Goal: Find contact information: Find contact information

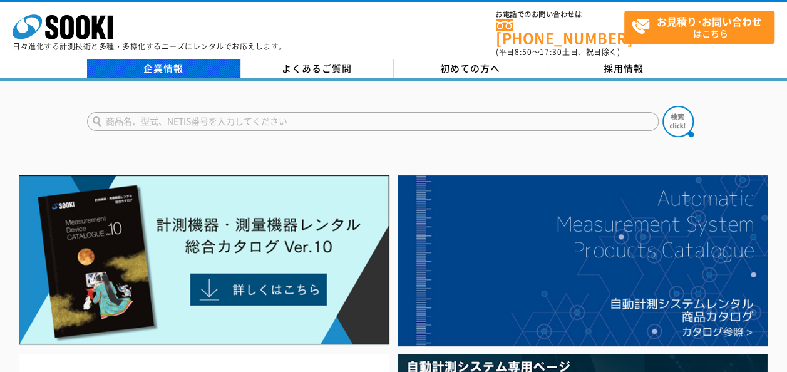
click at [143, 60] on link "企業情報" at bounding box center [163, 68] width 153 height 19
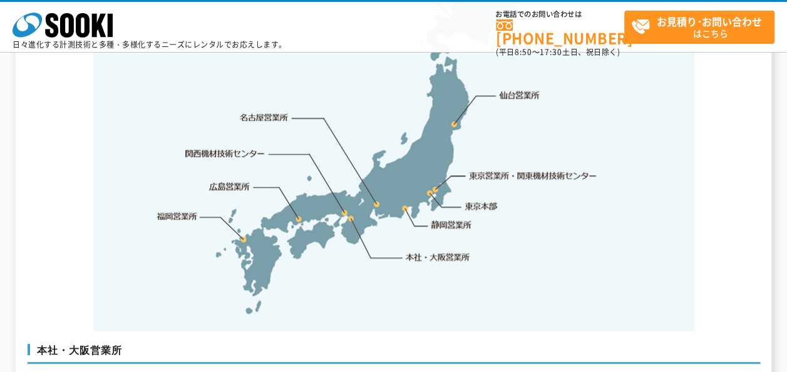
scroll to position [2630, 0]
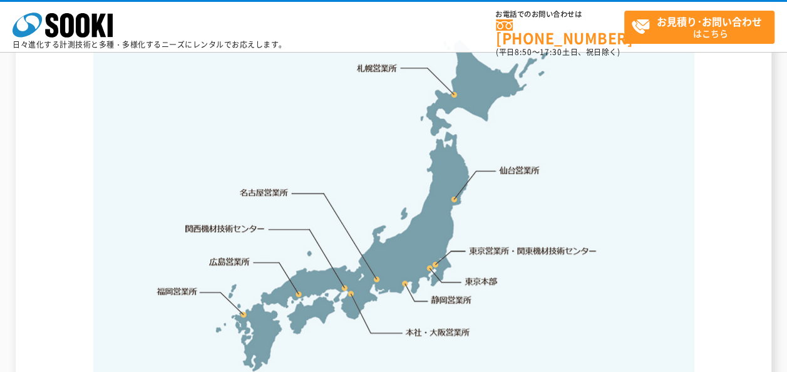
click at [541, 244] on link "東京営業所・関東機材技術センター" at bounding box center [534, 250] width 128 height 13
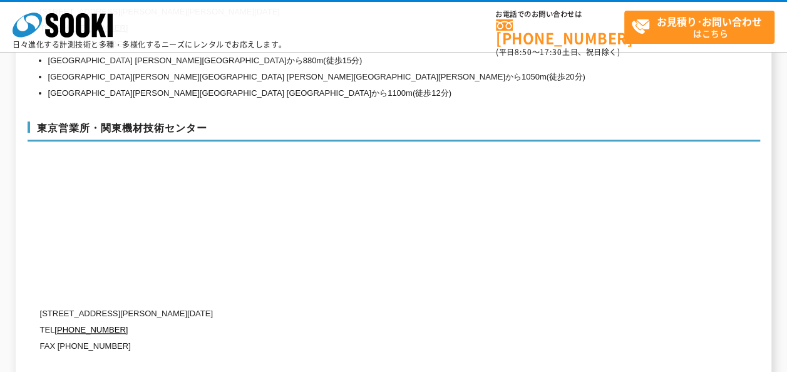
scroll to position [5288, 0]
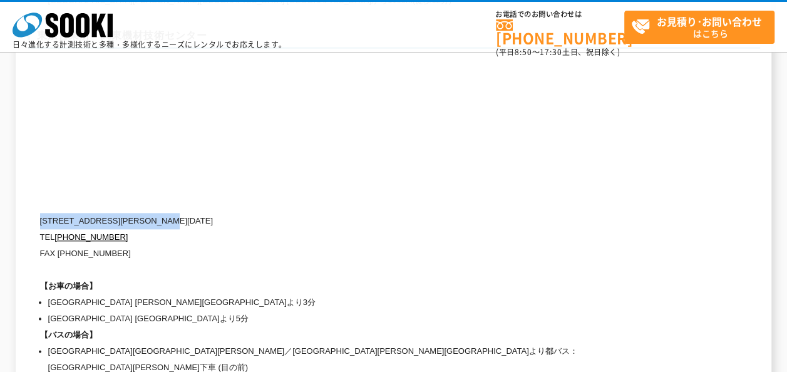
drag, startPoint x: 208, startPoint y: 204, endPoint x: 41, endPoint y: 197, distance: 167.3
click at [41, 213] on p "[STREET_ADDRESS][PERSON_NAME][DATE]" at bounding box center [340, 221] width 601 height 16
copy p "[STREET_ADDRESS][PERSON_NAME][DATE]"
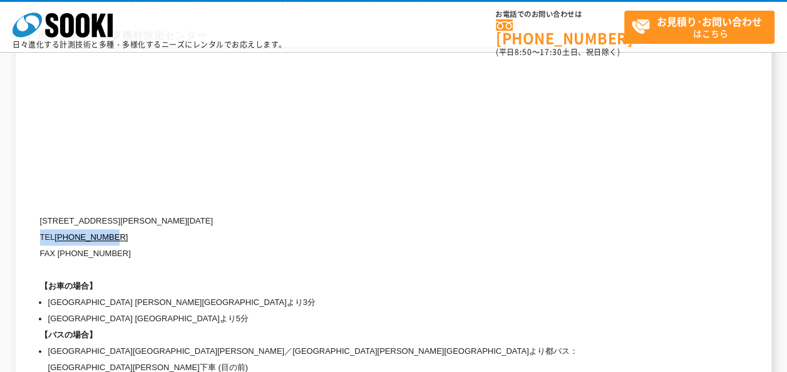
drag, startPoint x: 131, startPoint y: 222, endPoint x: 42, endPoint y: 221, distance: 89.5
click at [42, 229] on p "TEL [PHONE_NUMBER]" at bounding box center [340, 237] width 601 height 16
copy p "TEL [PHONE_NUMBER]"
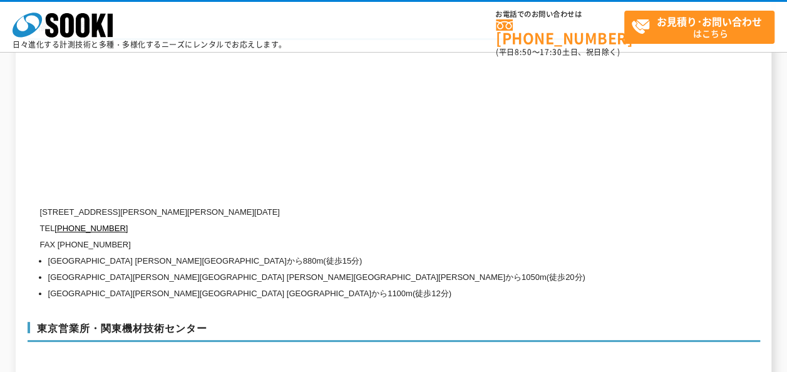
scroll to position [4974, 0]
